Goal: Check status: Check status

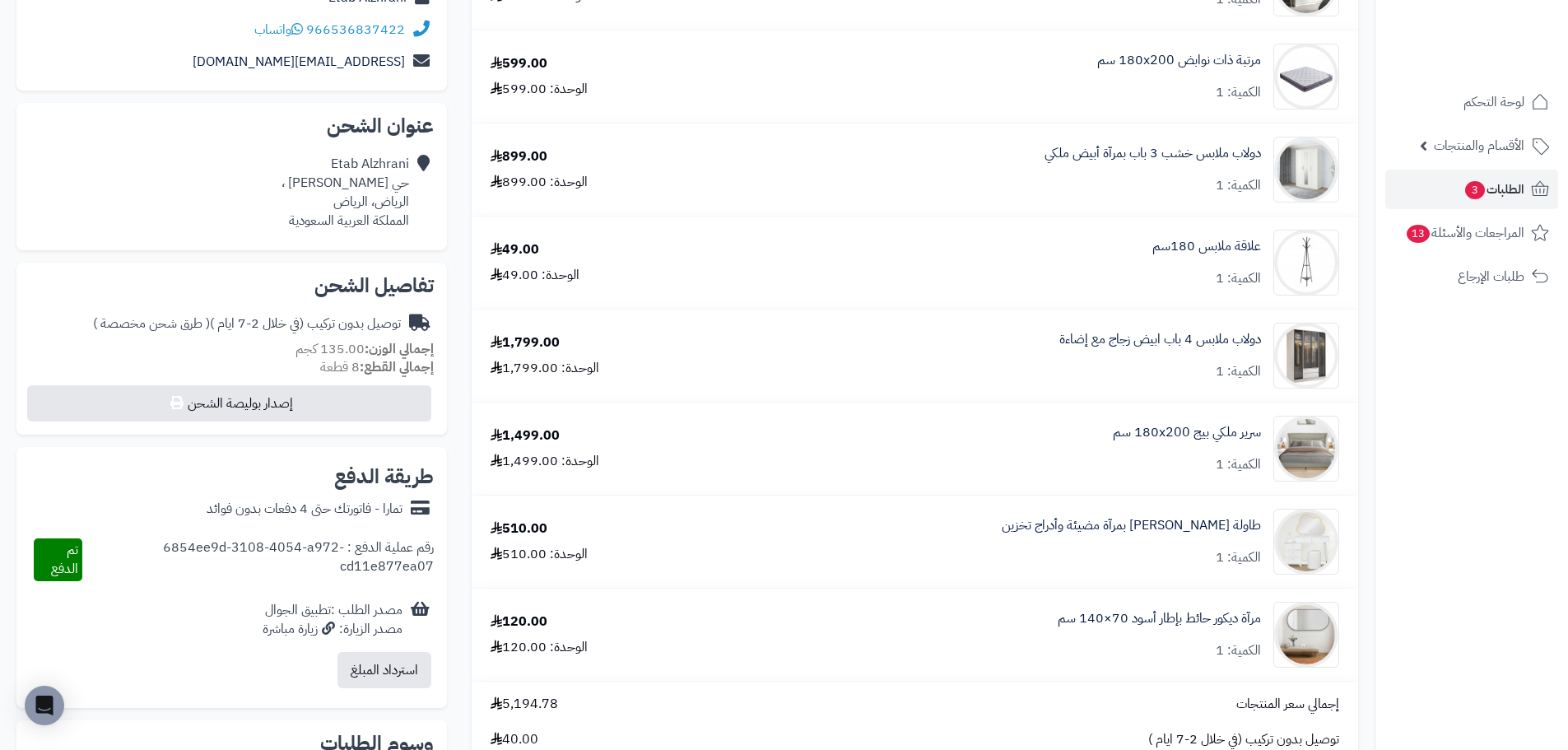
scroll to position [330, 0]
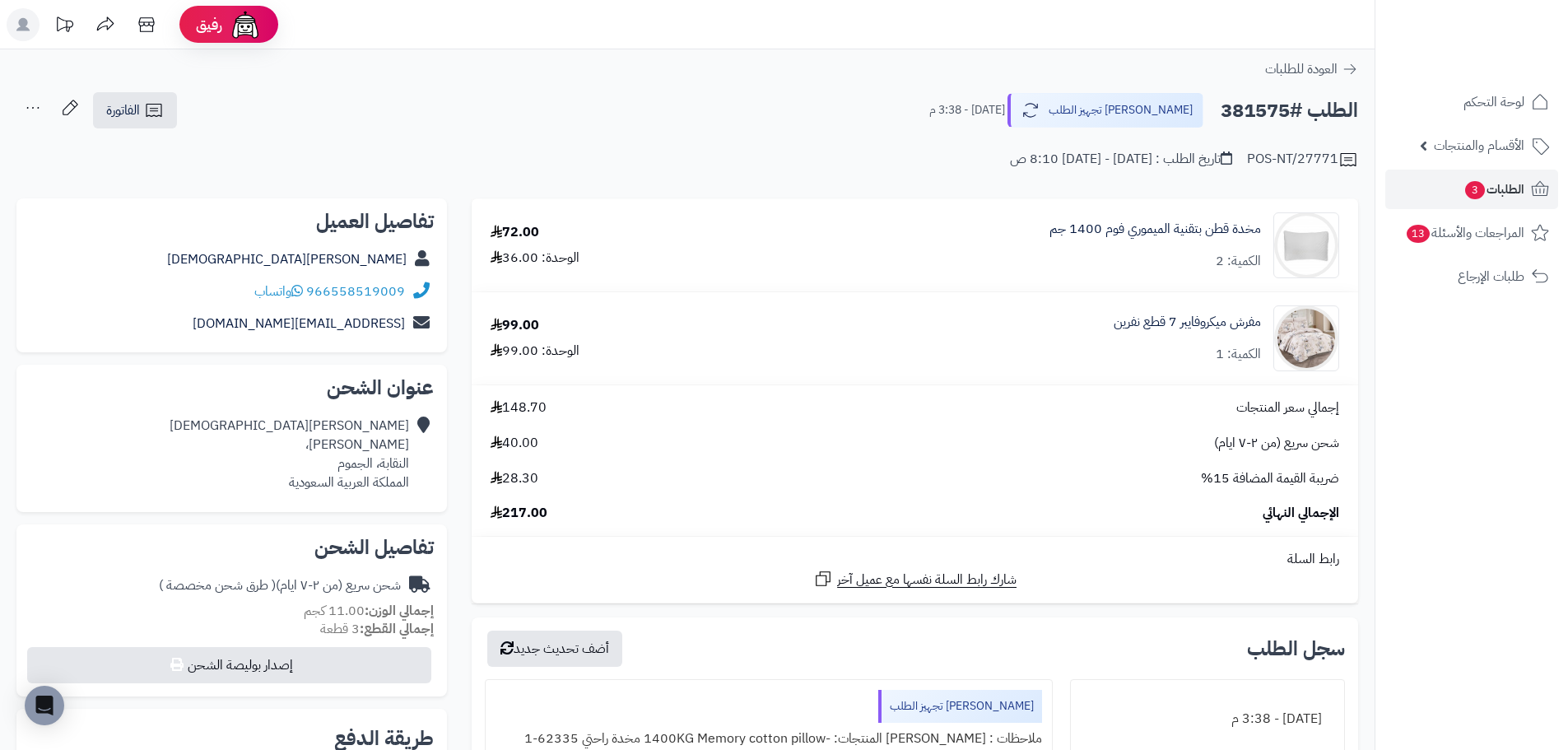
click at [1273, 114] on h2 "الطلب #381575" at bounding box center [1290, 110] width 138 height 33
copy h2 "381575"
